Goal: Find specific page/section: Find specific page/section

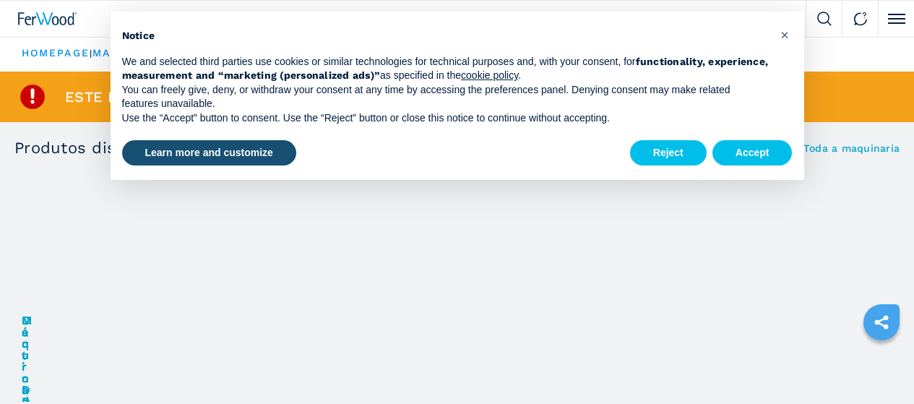
scroll to position [72, 0]
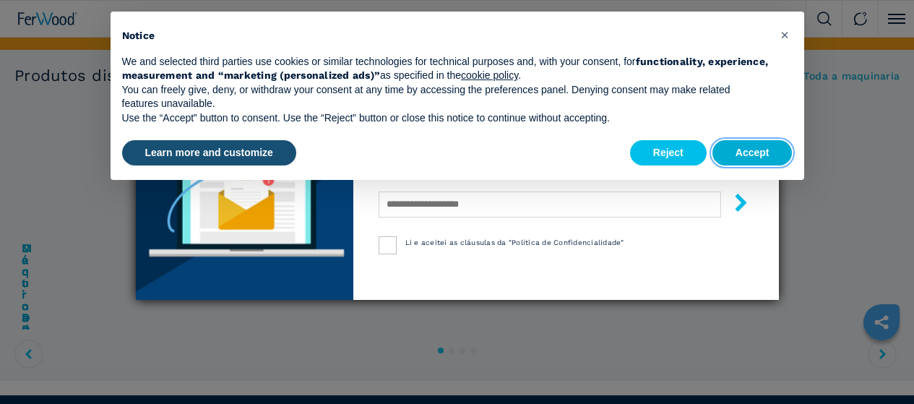
click at [750, 152] on button "Accept" at bounding box center [752, 153] width 80 height 26
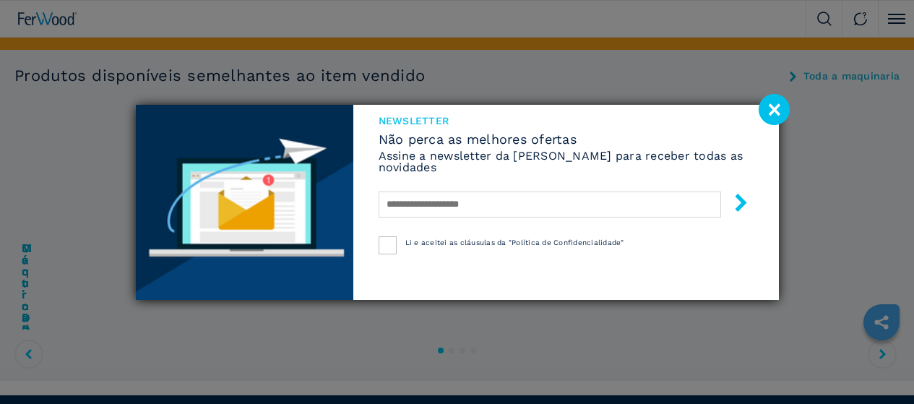
click at [770, 107] on image at bounding box center [773, 109] width 31 height 31
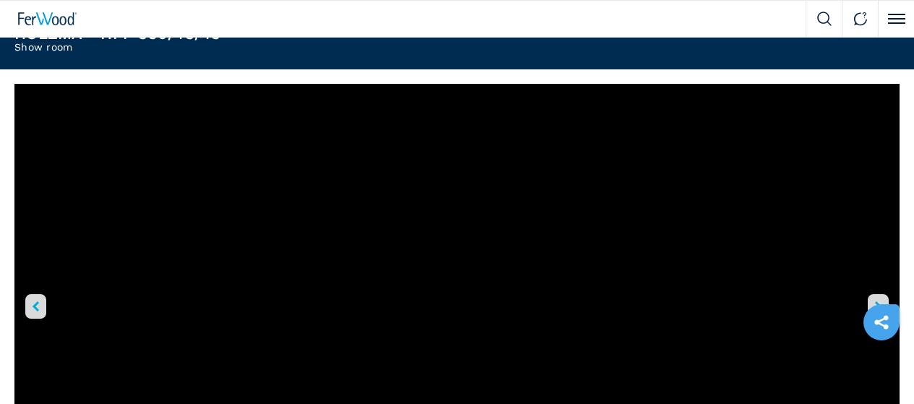
scroll to position [433, 0]
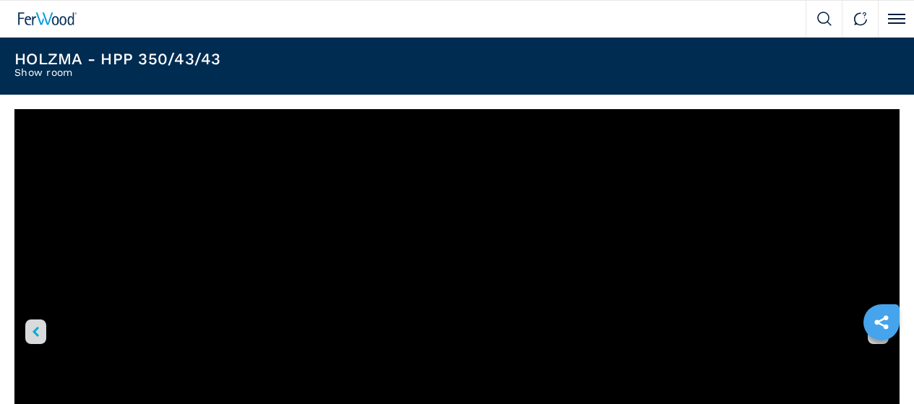
click at [875, 326] on icon "right-button" at bounding box center [878, 331] width 7 height 10
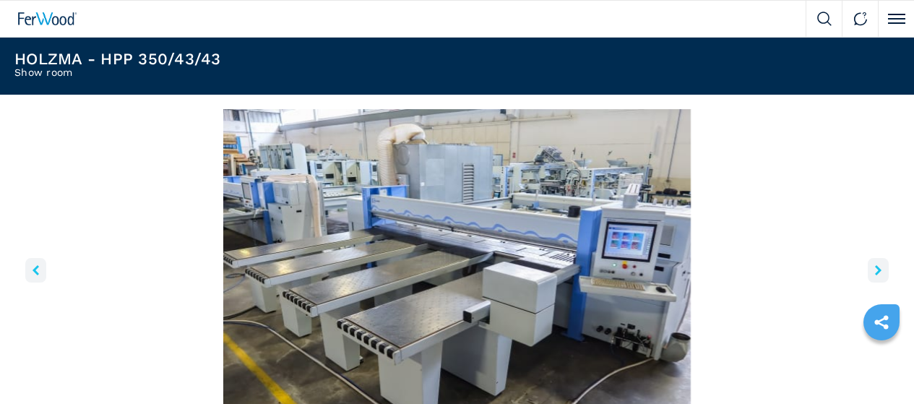
click at [875, 275] on icon "right-button" at bounding box center [878, 270] width 7 height 10
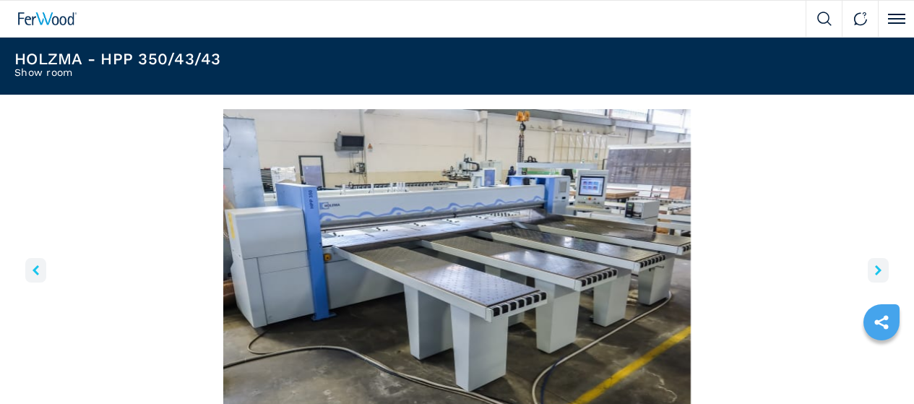
click at [875, 275] on icon "right-button" at bounding box center [878, 270] width 7 height 10
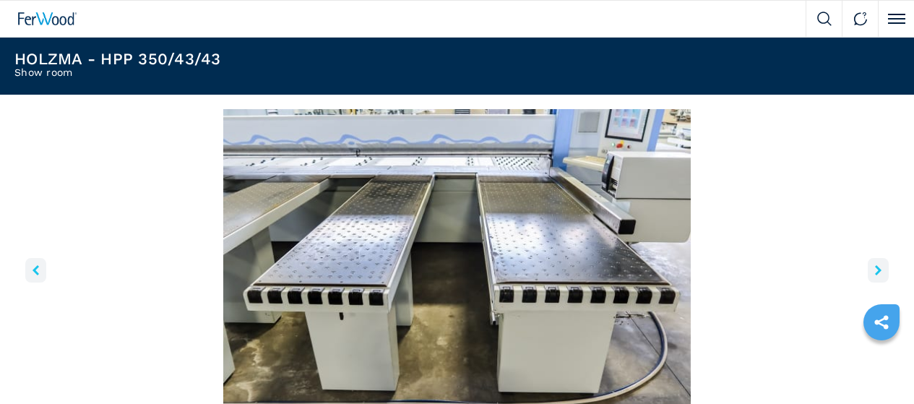
click at [875, 275] on icon "right-button" at bounding box center [878, 270] width 7 height 10
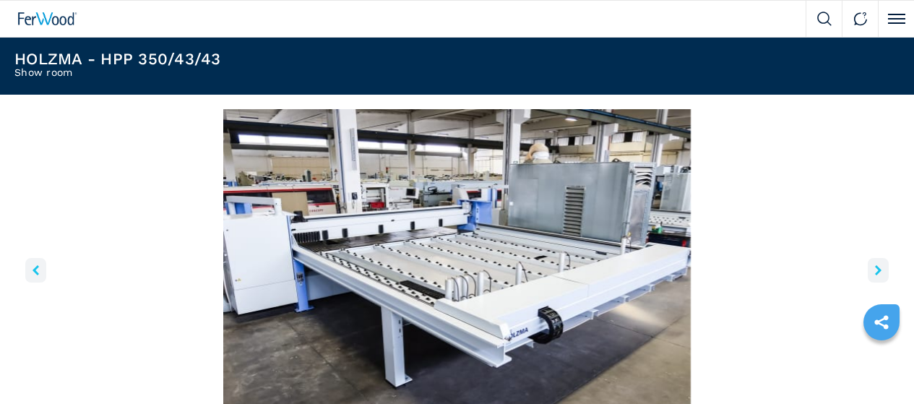
click at [875, 275] on icon "right-button" at bounding box center [878, 270] width 7 height 10
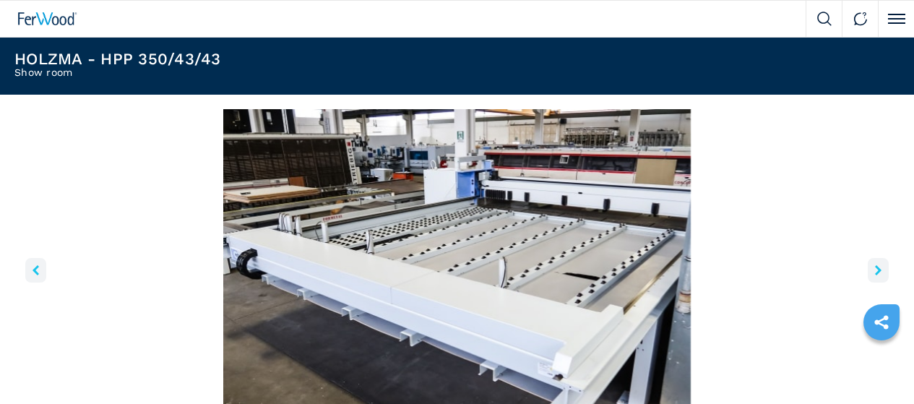
click at [875, 275] on icon "right-button" at bounding box center [878, 270] width 7 height 10
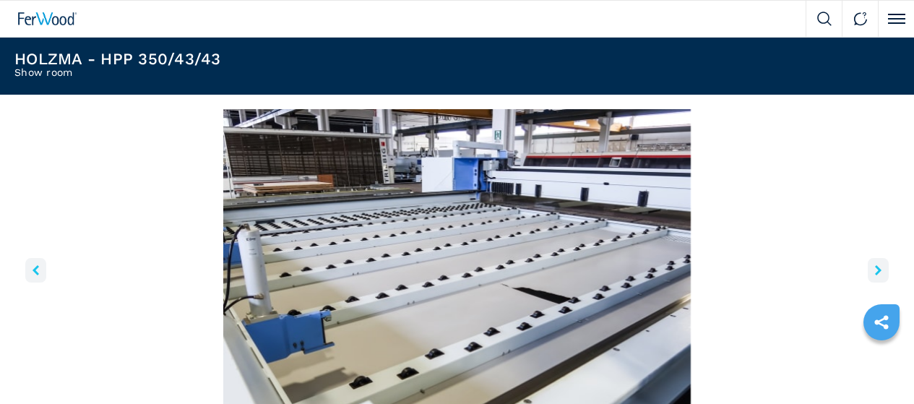
click at [875, 275] on icon "right-button" at bounding box center [878, 270] width 7 height 10
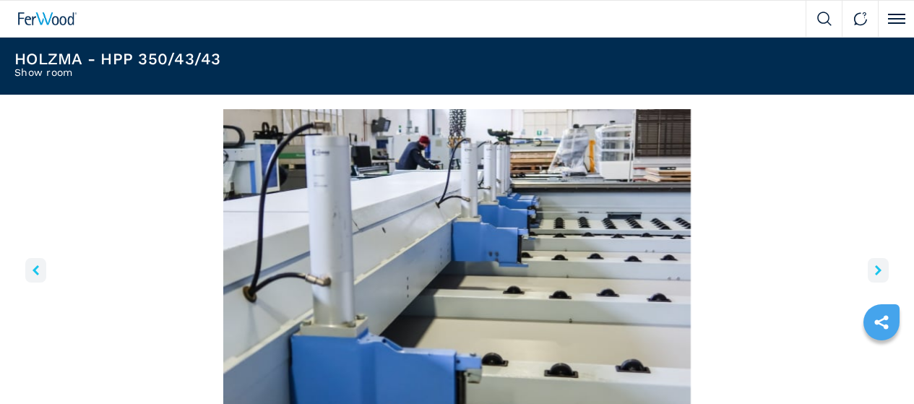
click at [875, 275] on icon "right-button" at bounding box center [878, 270] width 7 height 10
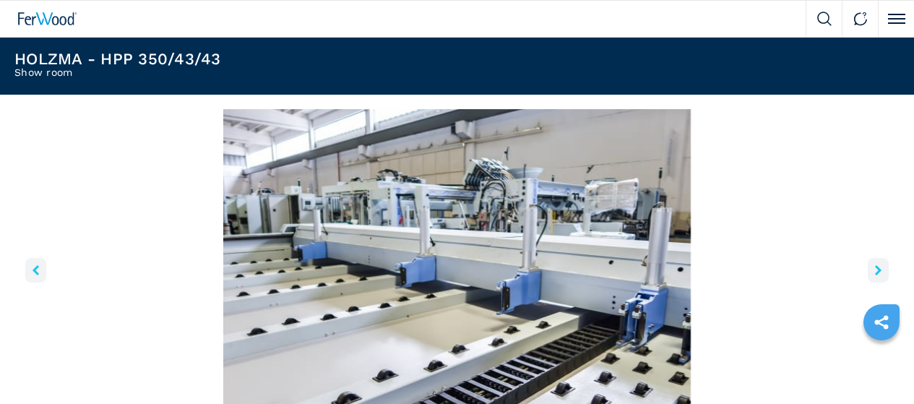
click at [875, 275] on icon "right-button" at bounding box center [878, 270] width 7 height 10
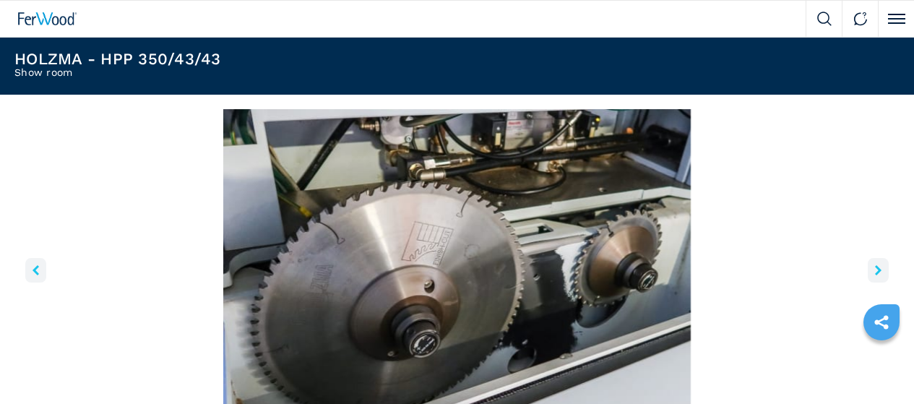
click at [875, 275] on icon "right-button" at bounding box center [878, 270] width 7 height 10
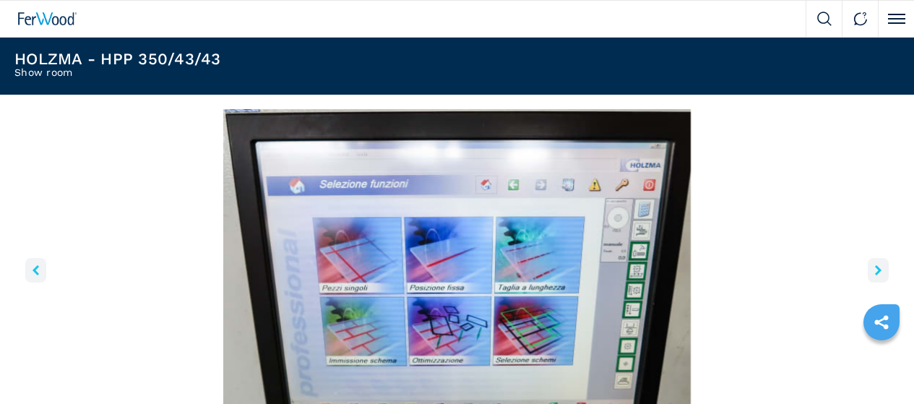
click at [875, 275] on icon "right-button" at bounding box center [878, 270] width 7 height 10
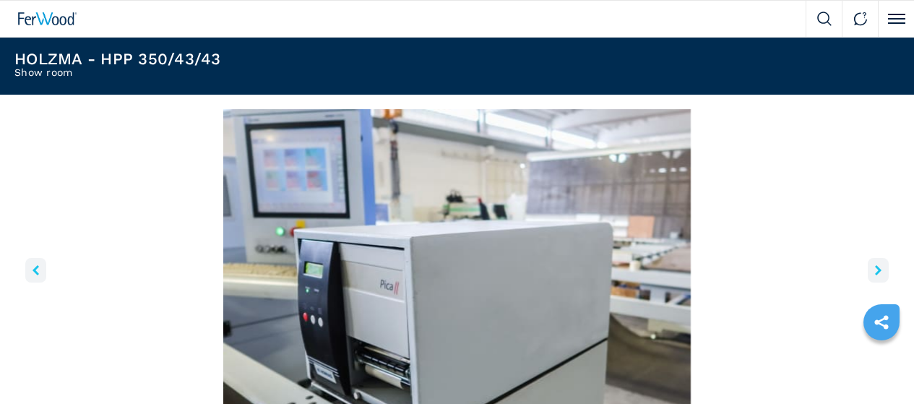
click at [875, 275] on icon "right-button" at bounding box center [878, 270] width 7 height 10
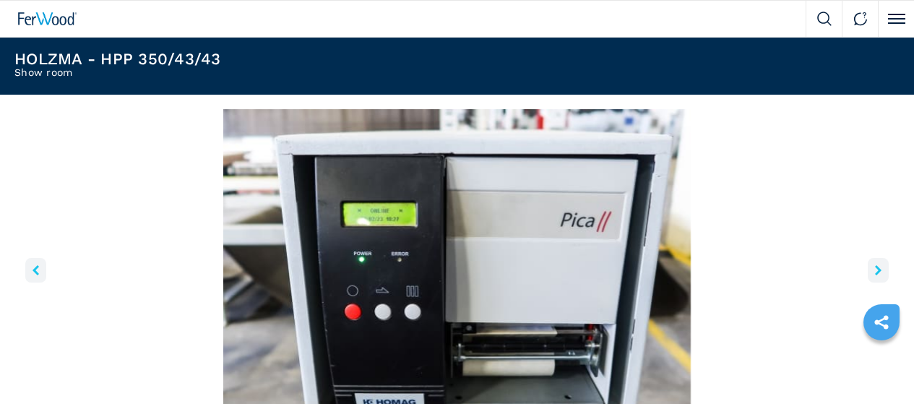
click at [875, 275] on icon "right-button" at bounding box center [878, 270] width 7 height 10
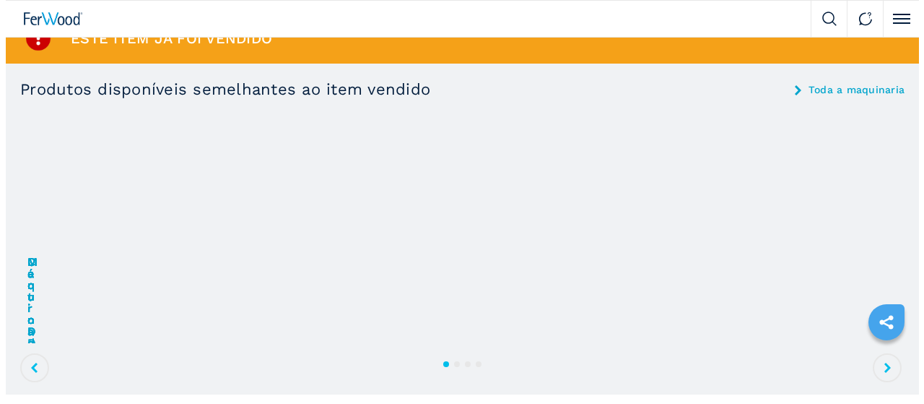
scroll to position [0, 0]
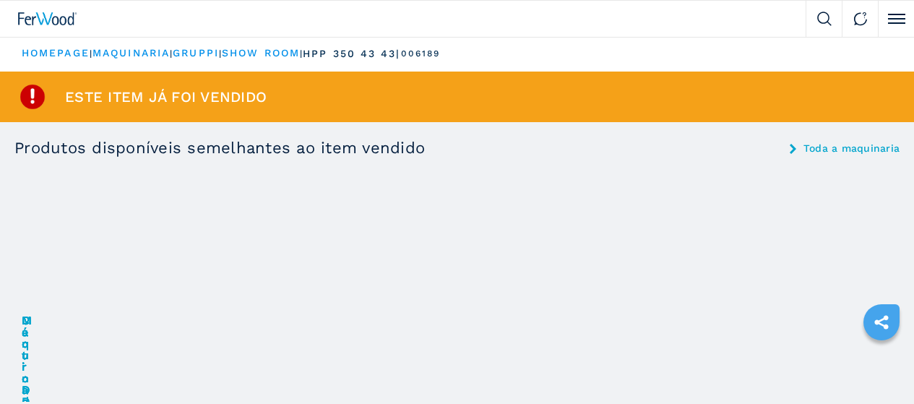
click at [0, 0] on div "Contacte-nos" at bounding box center [0, 0] width 0 height 0
